Goal: Information Seeking & Learning: Learn about a topic

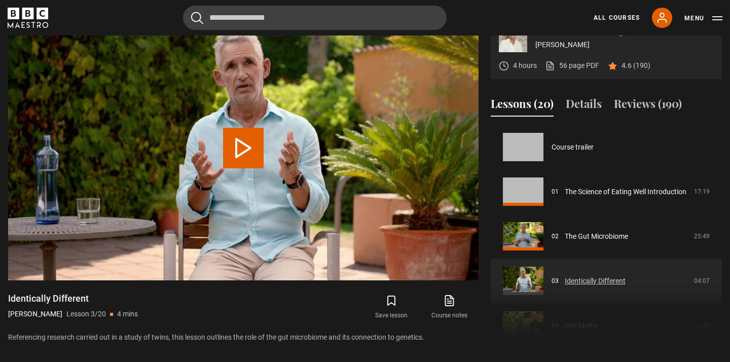
scroll to position [89, 0]
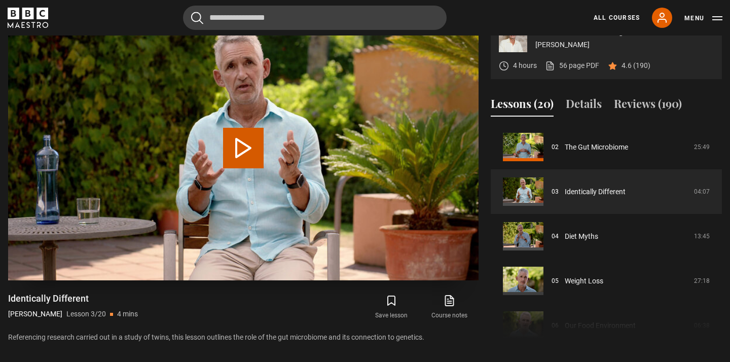
click at [197, 179] on video "Video Player" at bounding box center [243, 148] width 471 height 265
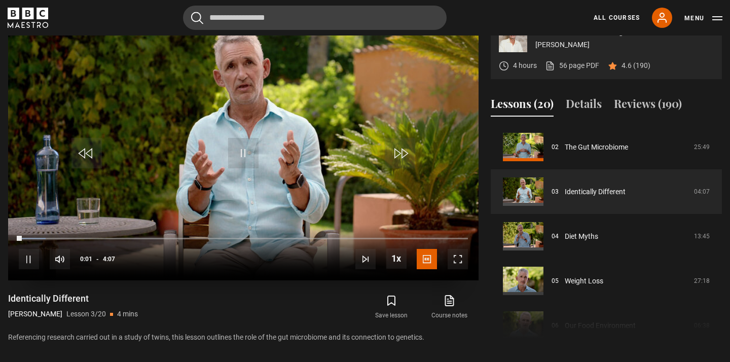
click at [457, 269] on span "Video Player" at bounding box center [458, 259] width 20 height 20
click at [96, 136] on video "Video Player" at bounding box center [243, 148] width 471 height 265
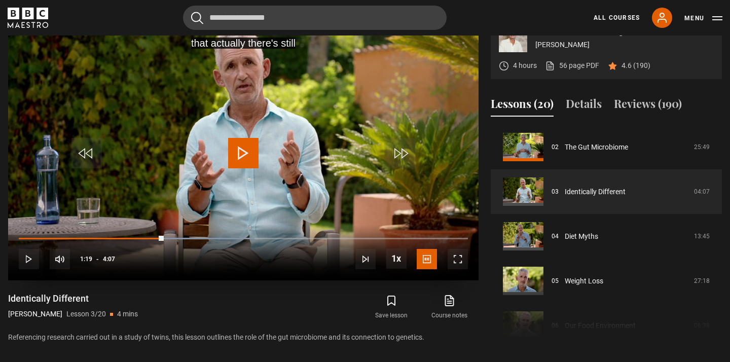
click at [246, 168] on span "Video Player" at bounding box center [243, 153] width 30 height 30
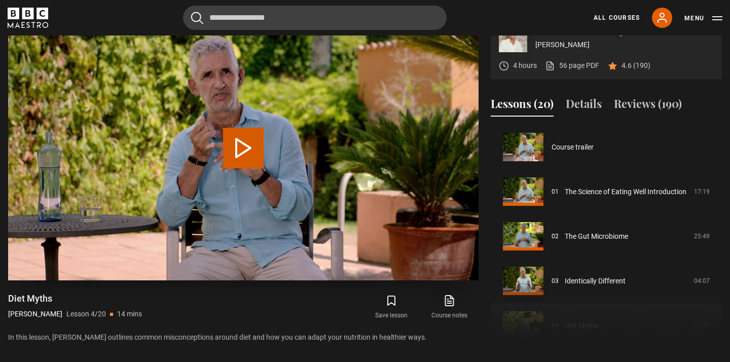
scroll to position [134, 0]
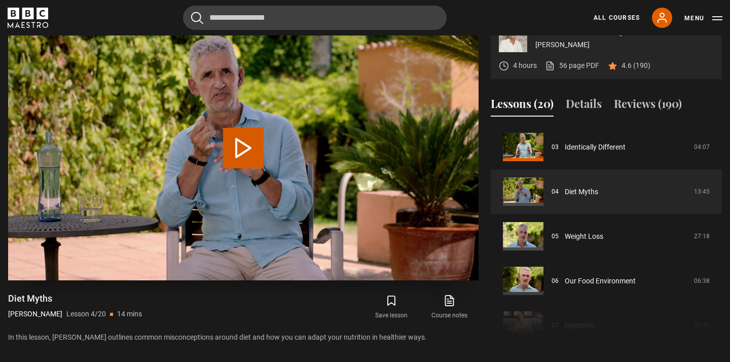
click at [242, 168] on button "Play Lesson Diet Myths" at bounding box center [243, 148] width 41 height 41
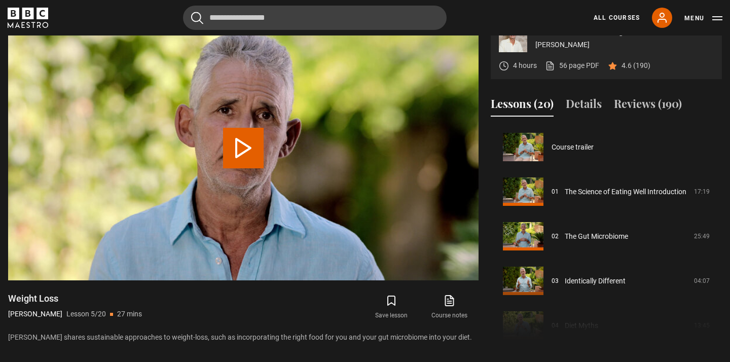
scroll to position [178, 0]
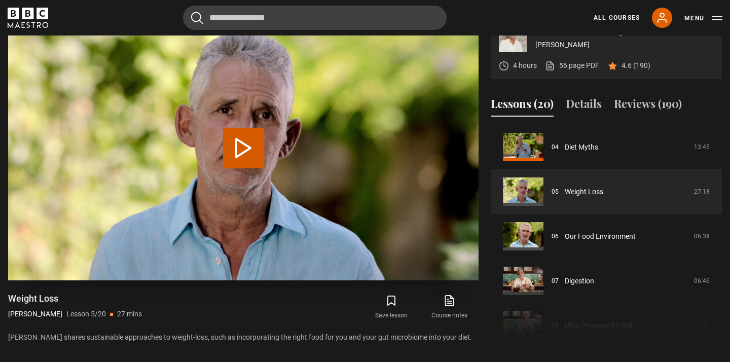
click at [241, 168] on button "Play Lesson Weight Loss" at bounding box center [243, 148] width 41 height 41
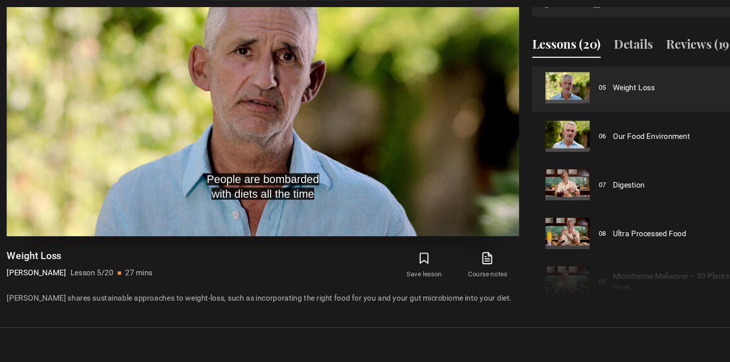
scroll to position [467, 0]
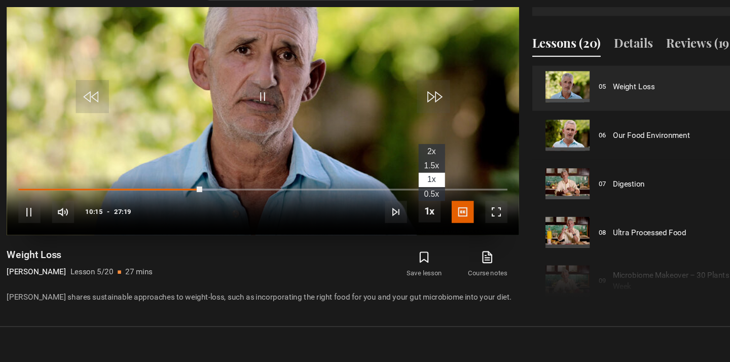
click at [394, 177] on span "1.5x" at bounding box center [398, 181] width 14 height 8
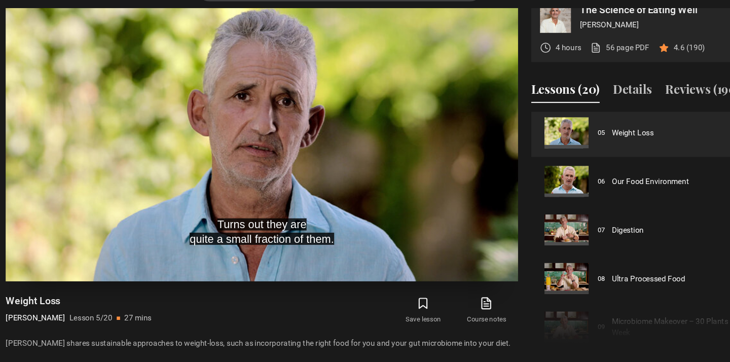
scroll to position [426, 0]
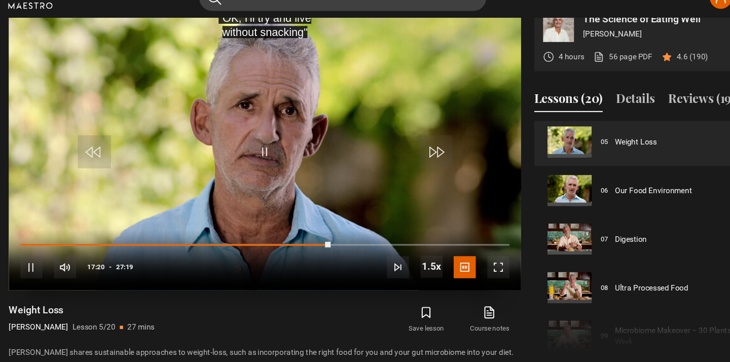
click at [304, 148] on video "Video Player" at bounding box center [243, 154] width 471 height 265
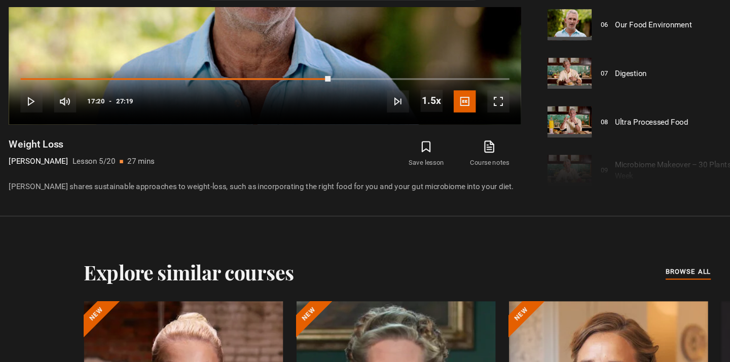
scroll to position [579, 0]
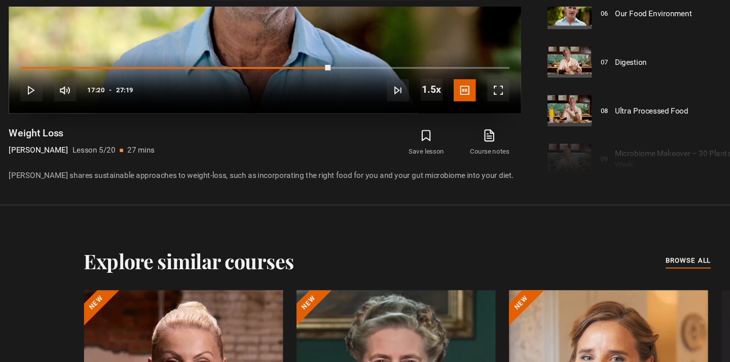
click at [337, 51] on video "Video Player" at bounding box center [243, 1] width 471 height 265
click at [295, 85] on div "10s Skip Back 10 seconds Pause 10s Skip Forward 10 seconds Loaded : 63.42% 15:2…" at bounding box center [243, 106] width 471 height 56
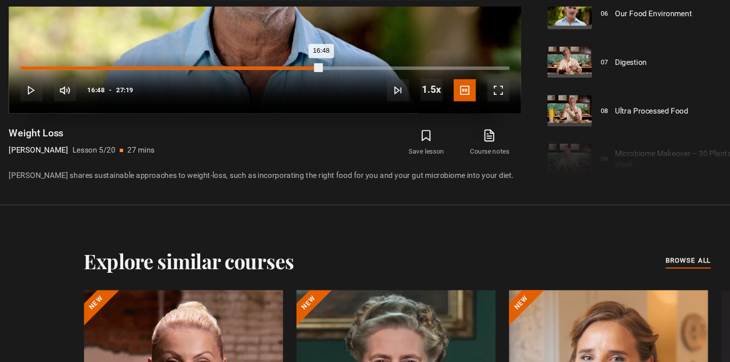
click at [295, 91] on div "16:48" at bounding box center [157, 92] width 276 height 3
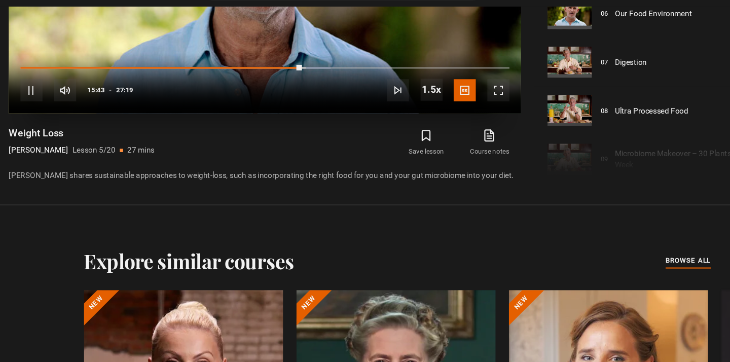
click at [260, 34] on video "Video Player" at bounding box center [243, 1] width 471 height 265
drag, startPoint x: 275, startPoint y: 84, endPoint x: 269, endPoint y: 85, distance: 6.7
click at [269, 85] on div "10s Skip Back 10 seconds Play 10s Skip Forward 10 seconds Loaded : 63.42% 14:22…" at bounding box center [243, 106] width 471 height 56
click at [245, 9] on div "Video Player is loading." at bounding box center [243, 1] width 51 height 51
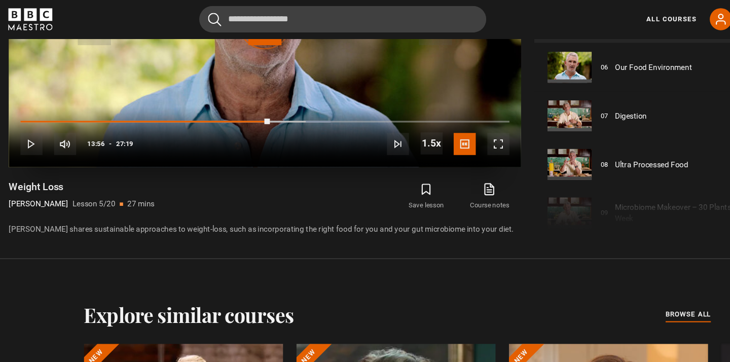
scroll to position [557, 0]
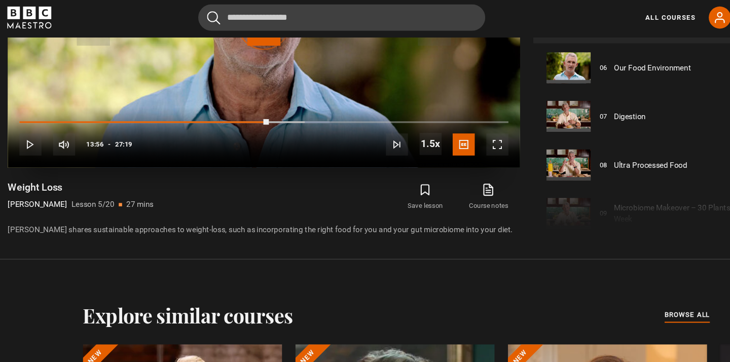
click at [238, 49] on div "Video Player is loading." at bounding box center [243, 23] width 51 height 51
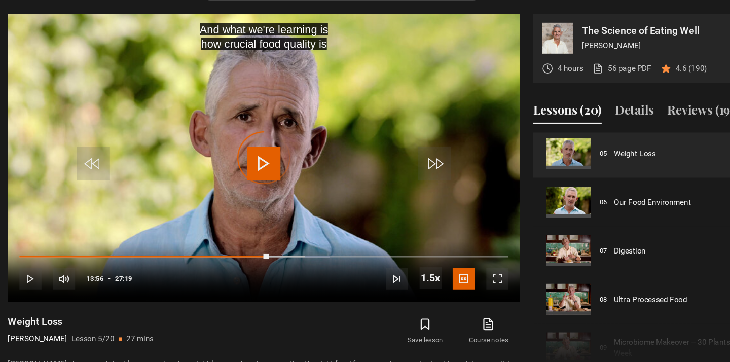
scroll to position [407, 0]
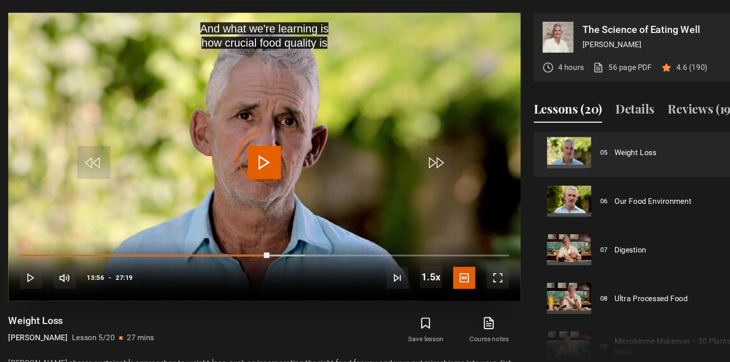
click at [241, 176] on div "Video Player is loading." at bounding box center [243, 174] width 51 height 51
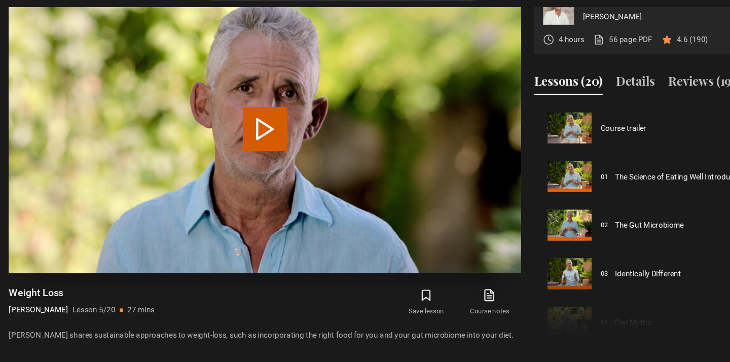
scroll to position [178, 0]
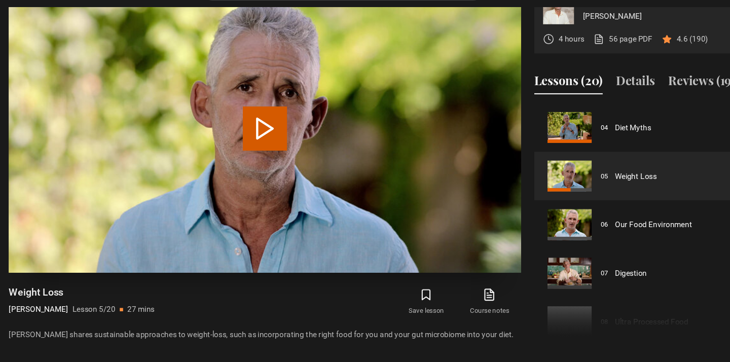
click at [248, 168] on button "Play Lesson Weight Loss" at bounding box center [243, 147] width 41 height 41
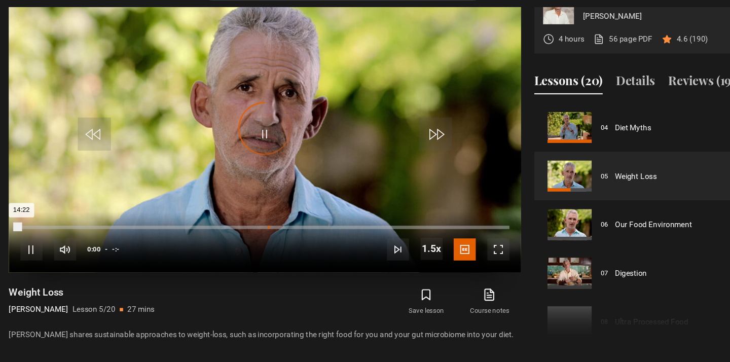
click at [266, 240] on div "Loaded : 0% -:- 14:22" at bounding box center [243, 238] width 449 height 3
click at [256, 261] on div "10s Skip Back 10 seconds Pause 10s Skip Forward 10 seconds Loaded : 0% -:- 0:00…" at bounding box center [243, 252] width 471 height 56
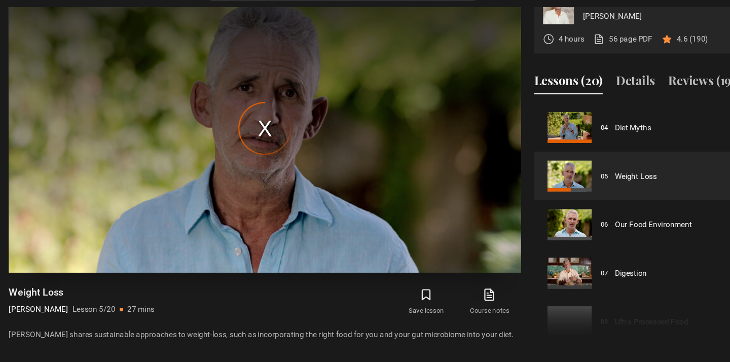
drag, startPoint x: 486, startPoint y: 3, endPoint x: 474, endPoint y: 94, distance: 92.6
click at [474, 94] on div "The media could not be loaded, either because the server or network failed or b…" at bounding box center [243, 147] width 471 height 265
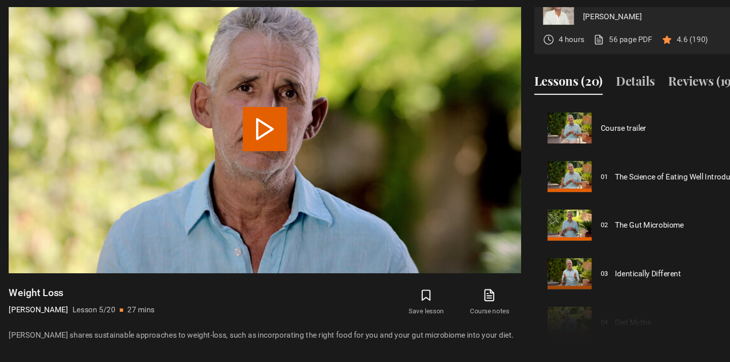
scroll to position [178, 0]
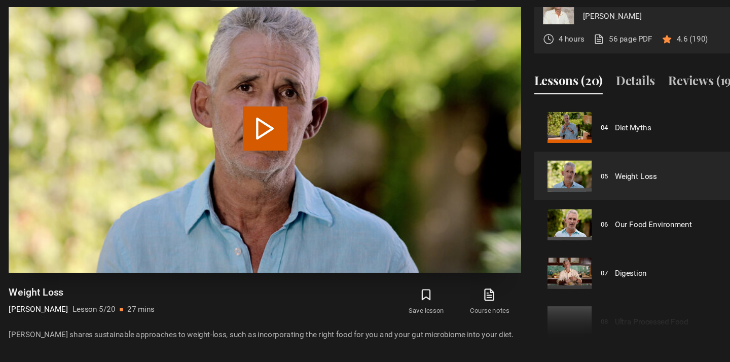
click at [242, 168] on button "Play Lesson Weight Loss" at bounding box center [243, 147] width 41 height 41
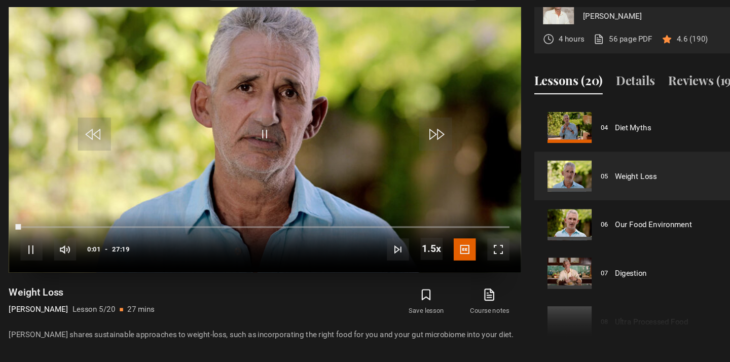
click at [272, 261] on div "10s Skip Back 10 seconds Pause 10s Skip Forward 10 seconds Loaded : 0.00% 15:17…" at bounding box center [243, 252] width 471 height 56
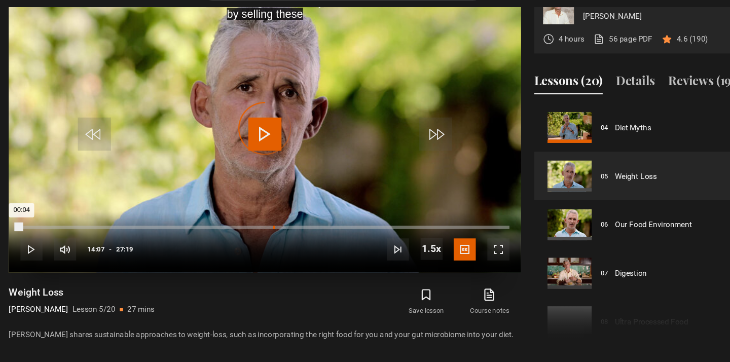
click at [271, 240] on div "Loaded : 0.45% 14:07 00:04" at bounding box center [243, 238] width 449 height 3
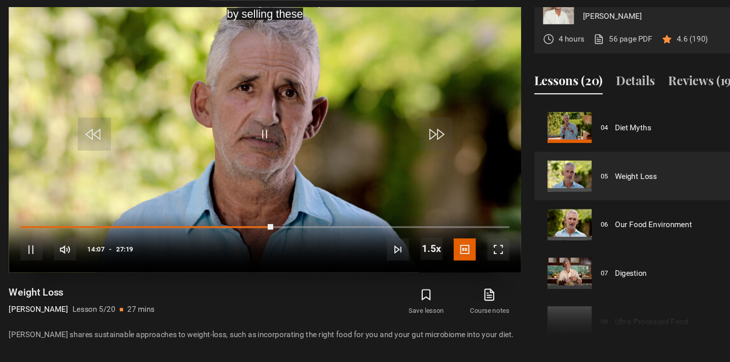
click at [267, 160] on video "Video Player" at bounding box center [243, 147] width 471 height 265
click at [244, 168] on span "Video Player" at bounding box center [243, 152] width 30 height 30
click at [289, 261] on div "10s Skip Back 10 seconds Pause 10s Skip Forward 10 seconds Loaded : 53.05% 14:5…" at bounding box center [243, 252] width 471 height 56
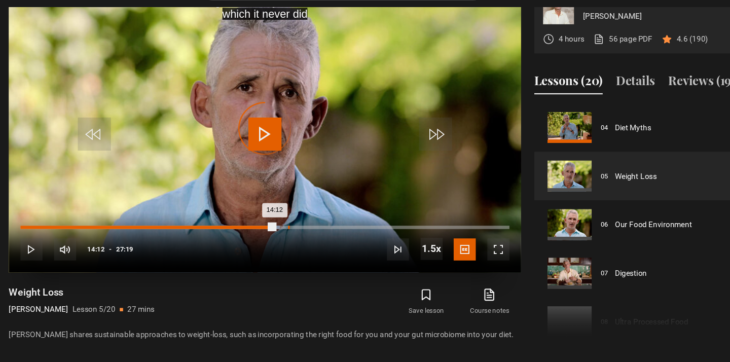
click at [286, 240] on div "Loaded : 53.05% 14:57 14:12" at bounding box center [243, 238] width 449 height 3
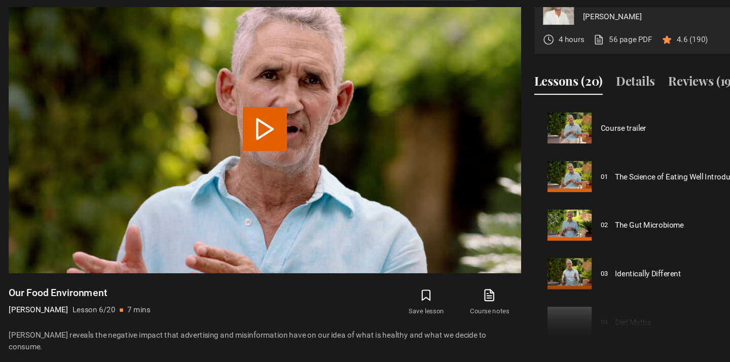
scroll to position [223, 0]
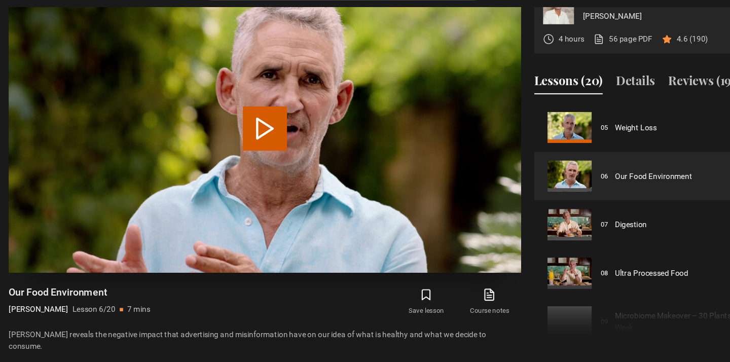
click at [253, 137] on video "Video Player" at bounding box center [243, 147] width 471 height 265
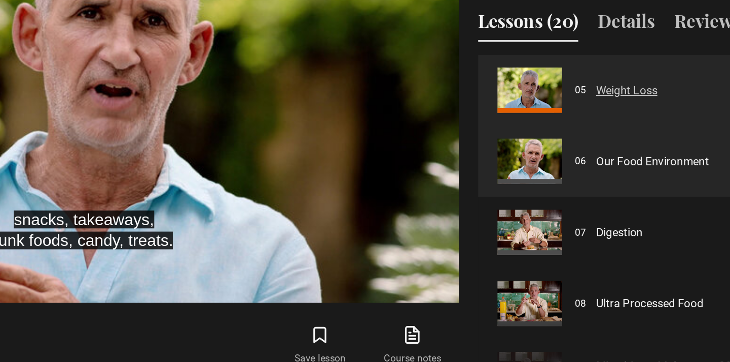
scroll to position [465, 0]
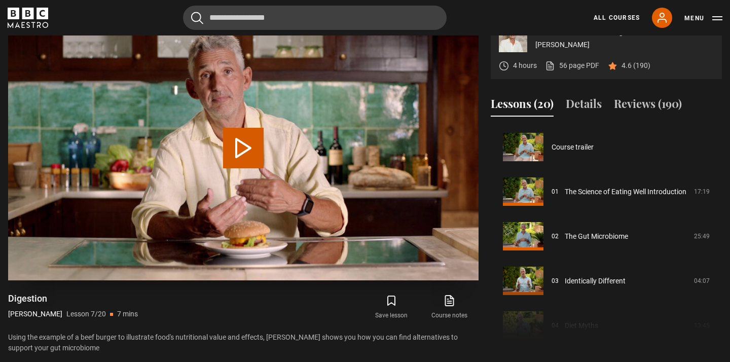
scroll to position [268, 0]
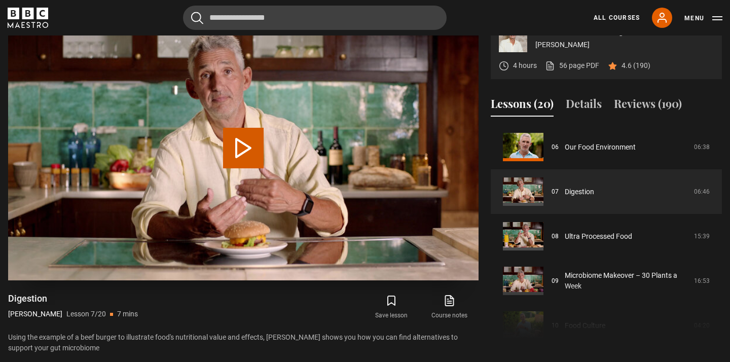
click at [250, 168] on button "Play Lesson Digestion" at bounding box center [243, 148] width 41 height 41
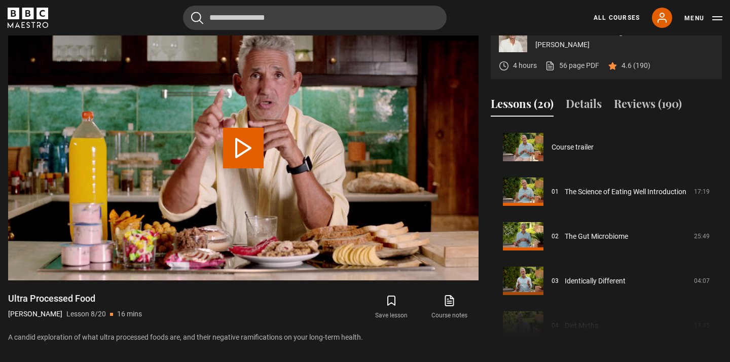
scroll to position [312, 0]
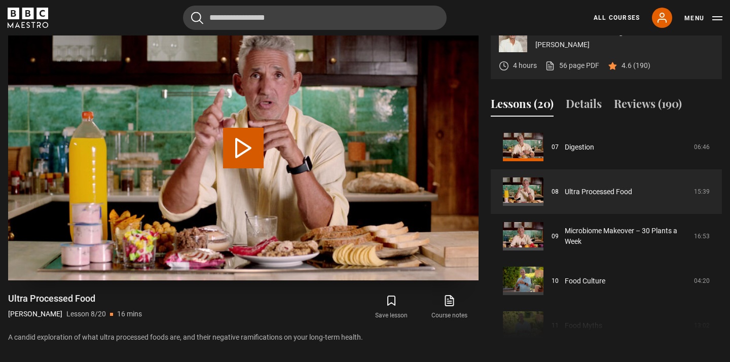
click at [251, 165] on button "Play Lesson Ultra Processed Food" at bounding box center [243, 148] width 41 height 41
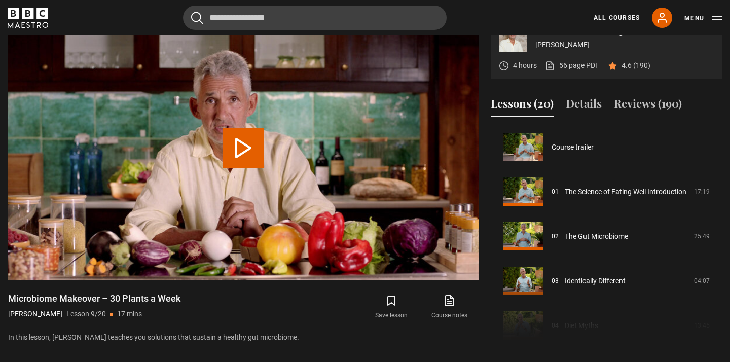
scroll to position [357, 0]
